Goal: Navigation & Orientation: Find specific page/section

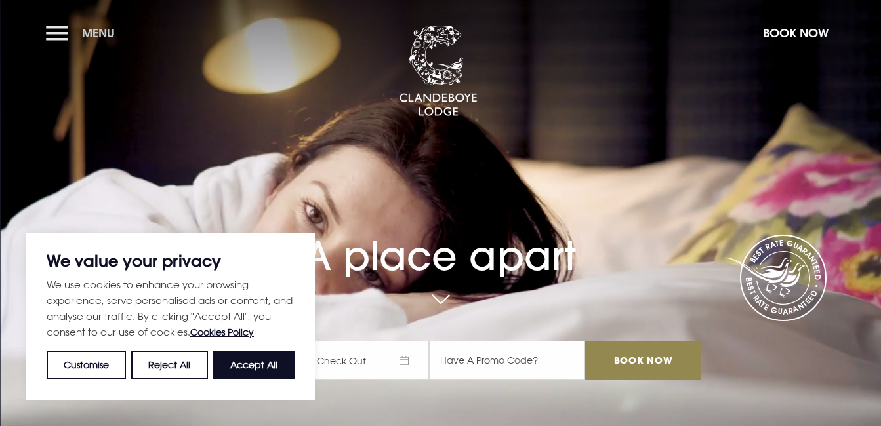
click at [54, 32] on button "Menu" at bounding box center [83, 33] width 75 height 28
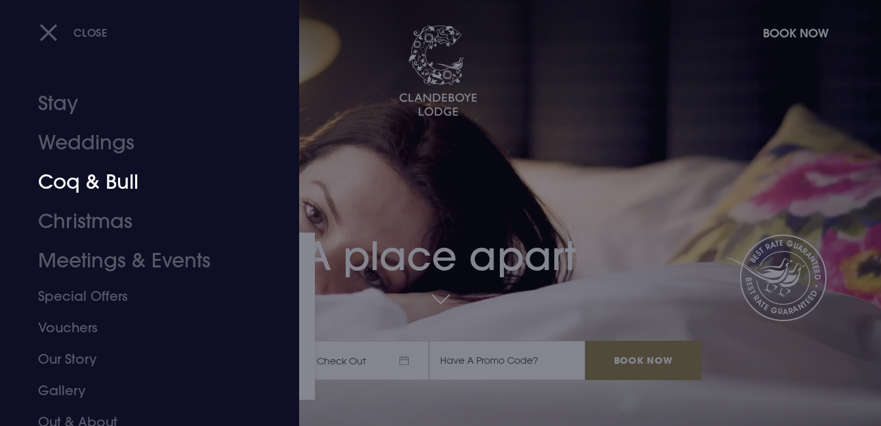
click at [98, 178] on link "Coq & Bull" at bounding box center [140, 182] width 205 height 39
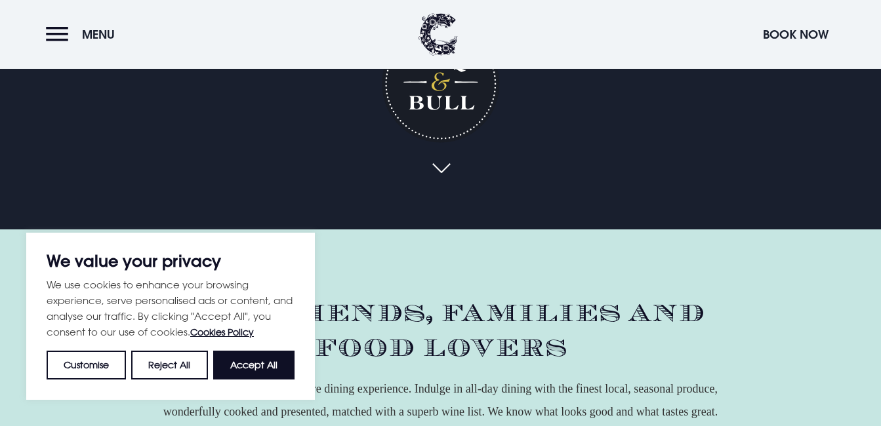
scroll to position [262, 0]
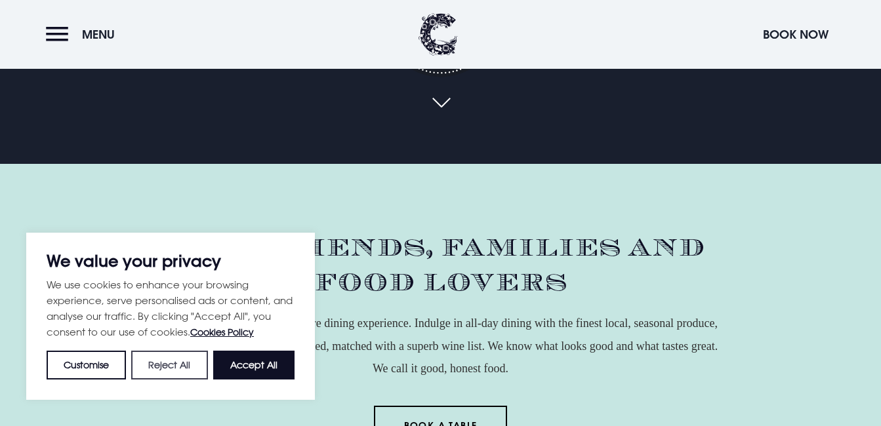
click at [174, 369] on button "Reject All" at bounding box center [169, 365] width 76 height 29
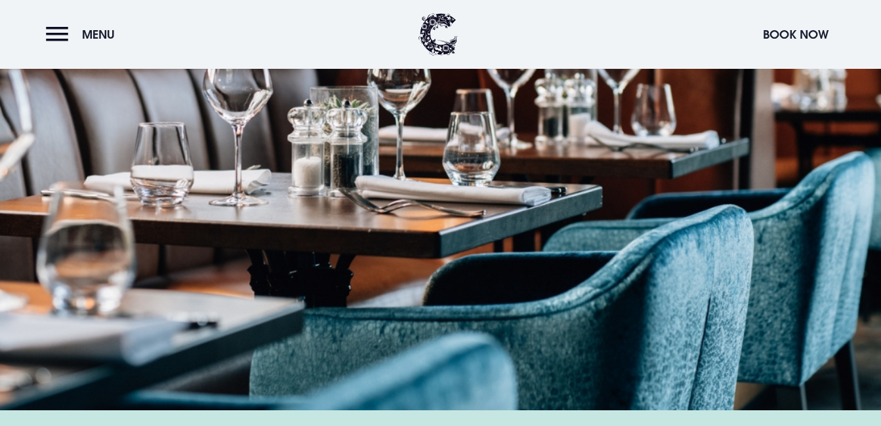
scroll to position [1509, 0]
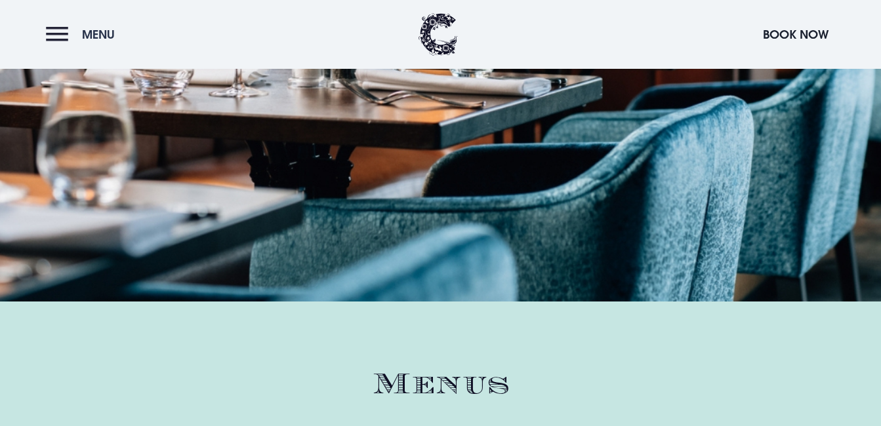
click at [49, 33] on button "Menu" at bounding box center [83, 34] width 75 height 28
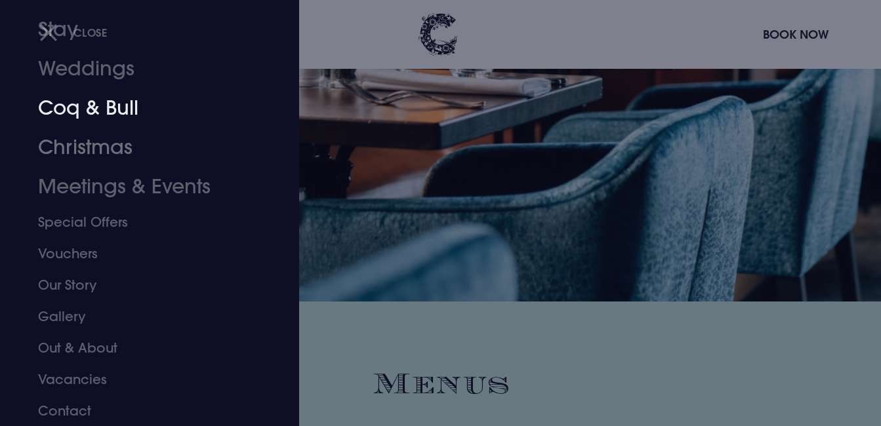
scroll to position [75, 0]
click at [76, 314] on link "Gallery" at bounding box center [140, 315] width 205 height 31
